Goal: Find specific page/section: Find specific page/section

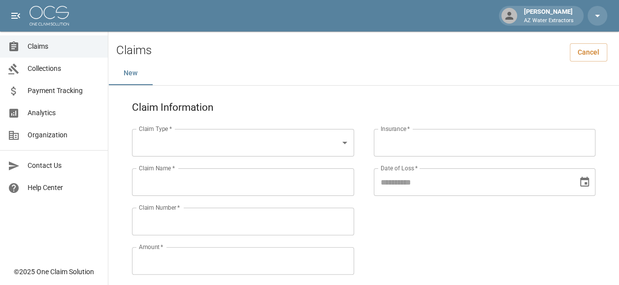
click at [50, 50] on span "Claims" at bounding box center [64, 46] width 72 height 10
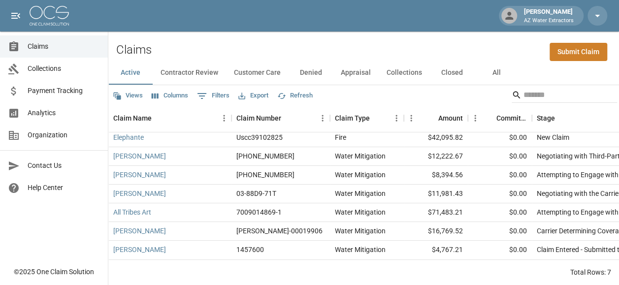
scroll to position [8, 0]
drag, startPoint x: 431, startPoint y: 225, endPoint x: 442, endPoint y: 225, distance: 11.3
click at [441, 225] on div "$16,769.52" at bounding box center [436, 231] width 64 height 19
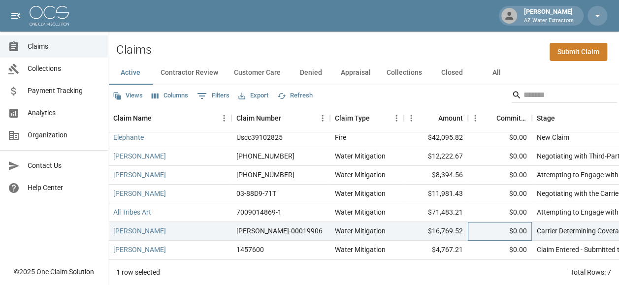
drag, startPoint x: 442, startPoint y: 225, endPoint x: 476, endPoint y: 226, distance: 34.0
click at [476, 226] on div "$0.00" at bounding box center [500, 231] width 64 height 19
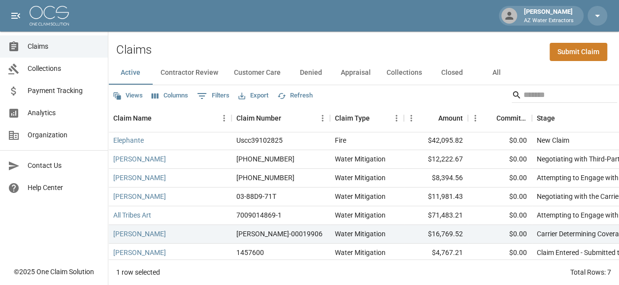
scroll to position [0, 0]
click at [50, 111] on span "Analytics" at bounding box center [64, 113] width 72 height 10
